Goal: Information Seeking & Learning: Learn about a topic

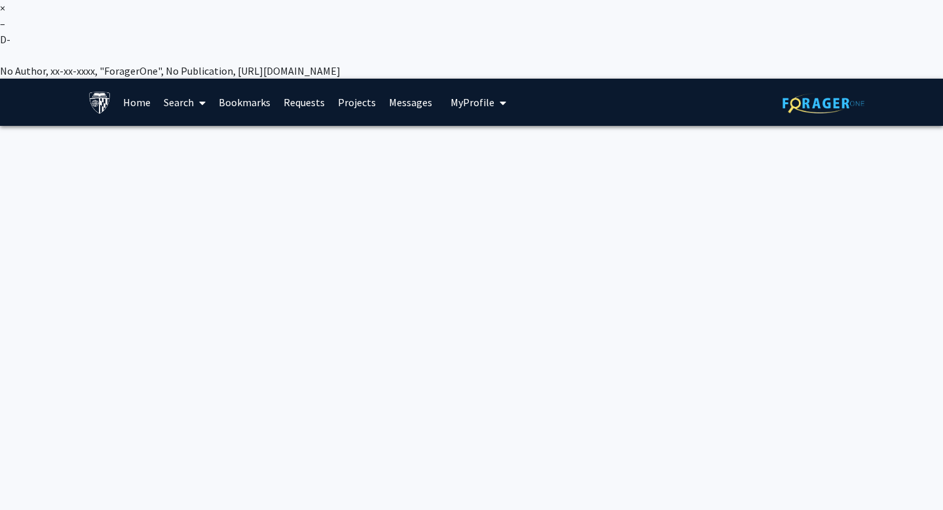
click at [128, 79] on link "Home" at bounding box center [137, 102] width 41 height 46
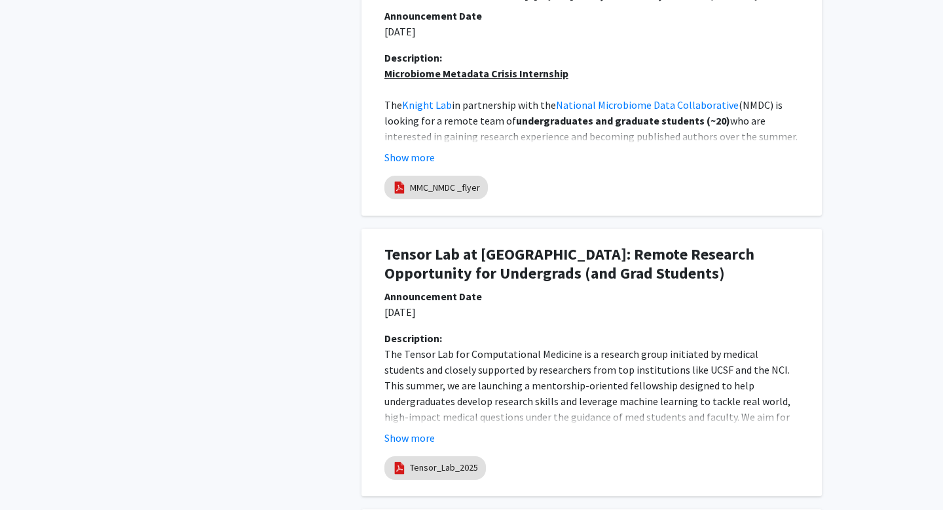
scroll to position [1131, 0]
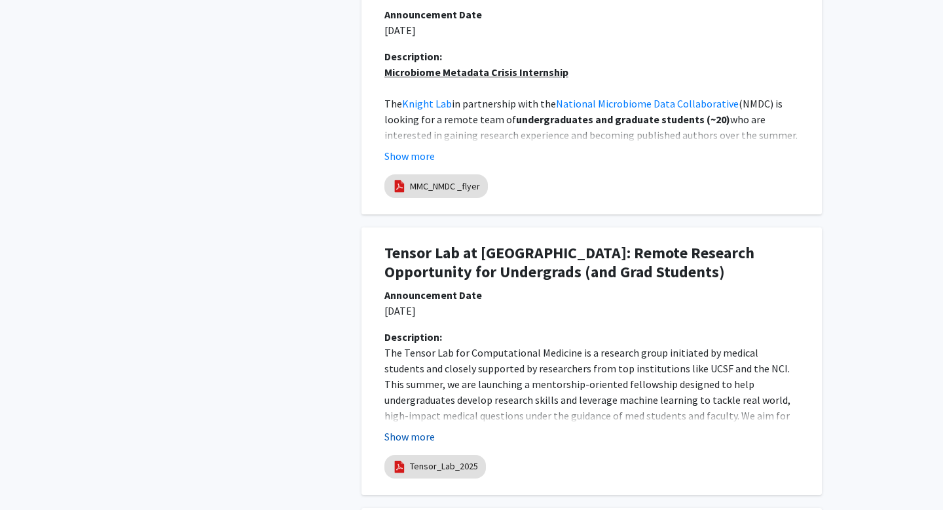
click at [413, 428] on button "Show more" at bounding box center [410, 436] width 50 height 16
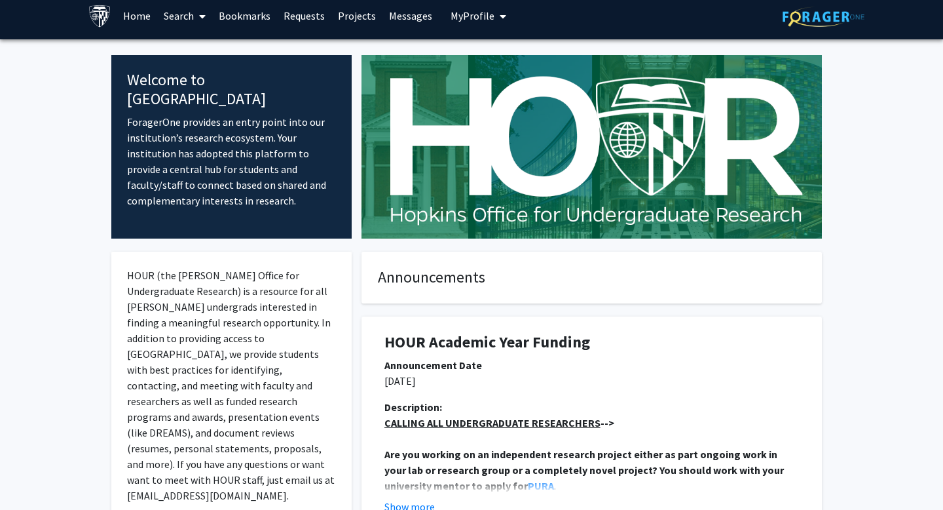
scroll to position [0, 0]
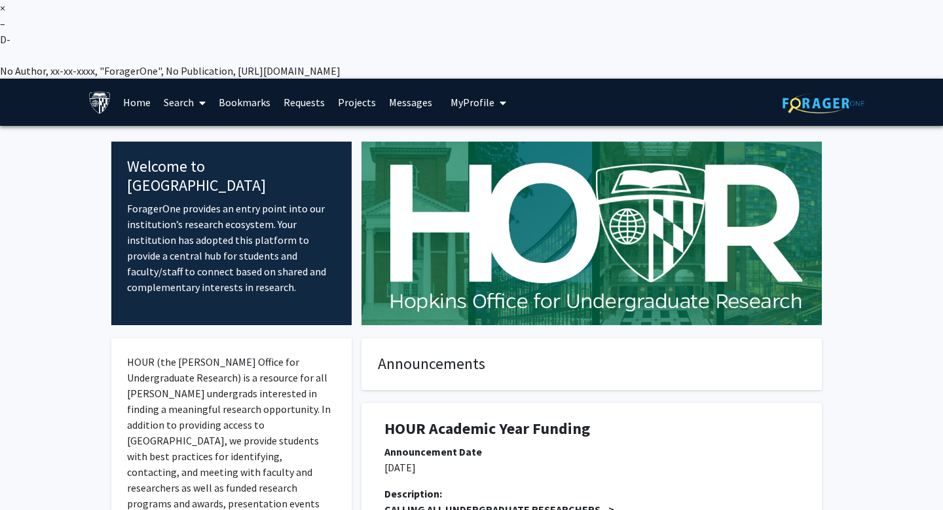
click at [203, 98] on icon at bounding box center [202, 103] width 7 height 10
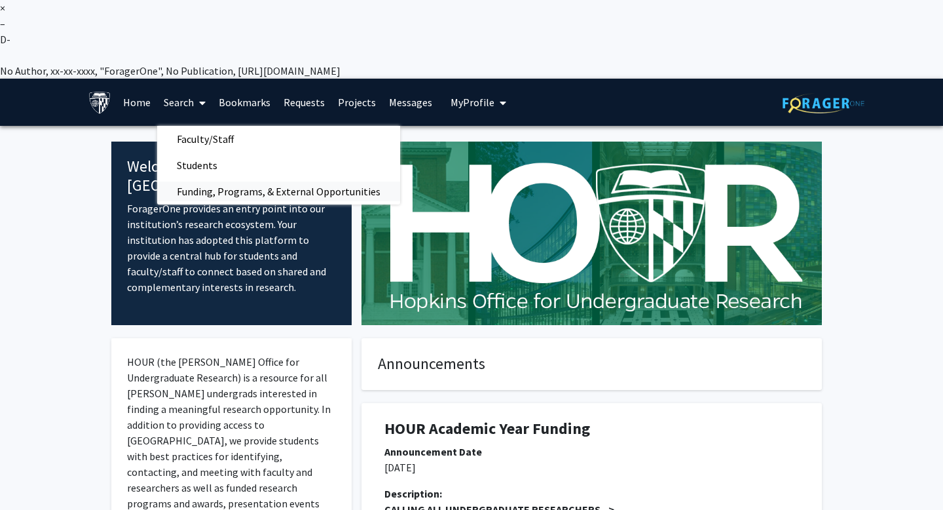
click at [202, 178] on span "Funding, Programs, & External Opportunities" at bounding box center [278, 191] width 243 height 26
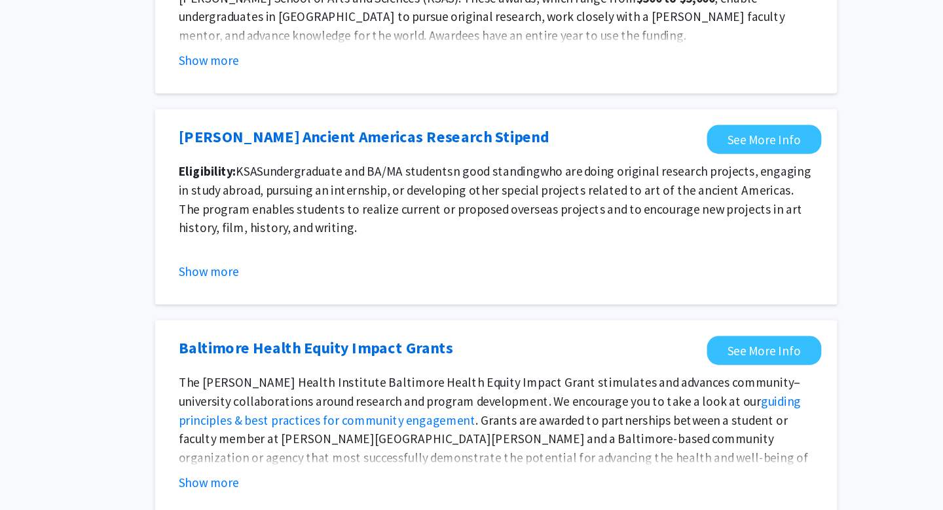
scroll to position [1430, 0]
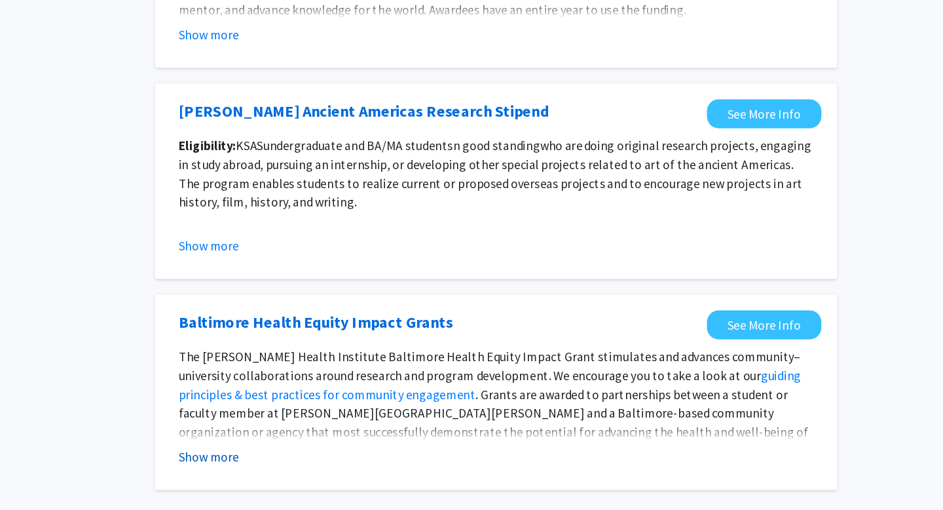
click at [341, 457] on button "Show more" at bounding box center [330, 465] width 50 height 16
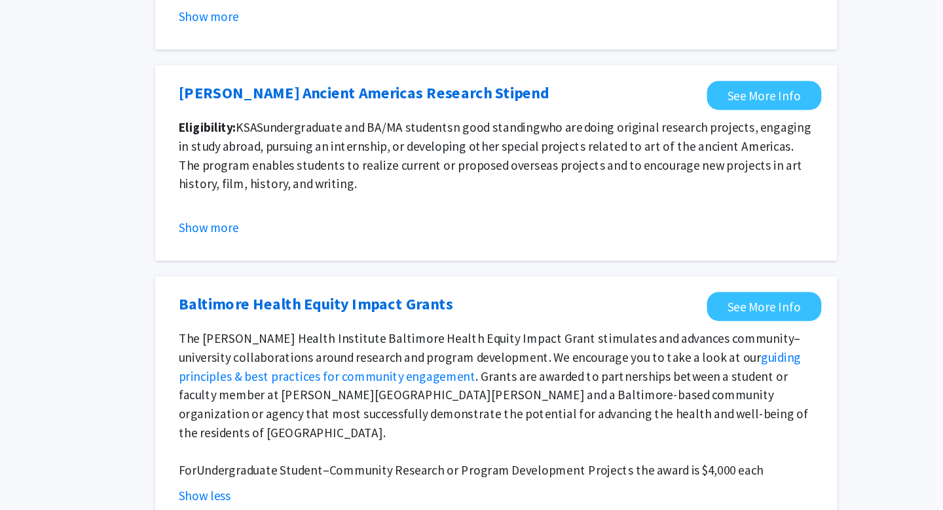
scroll to position [1452, 0]
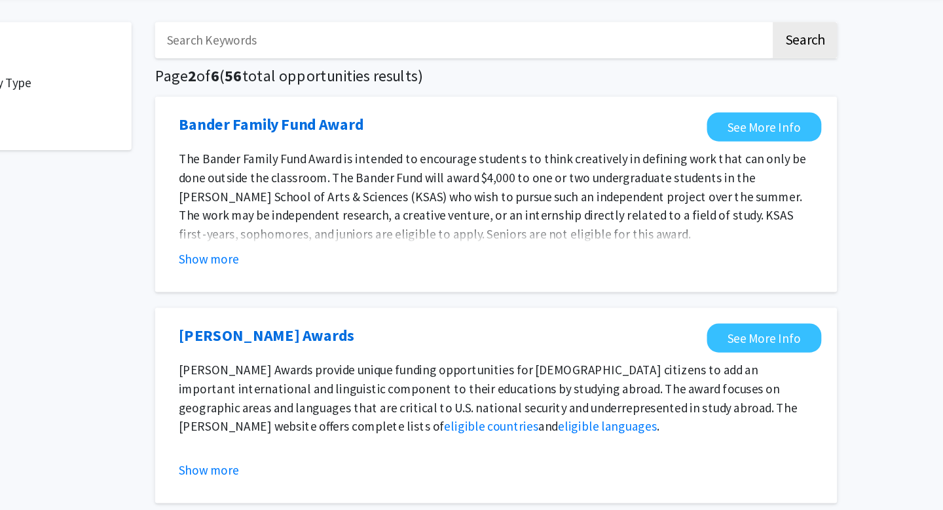
scroll to position [88, 0]
